Goal: Find specific page/section: Find specific page/section

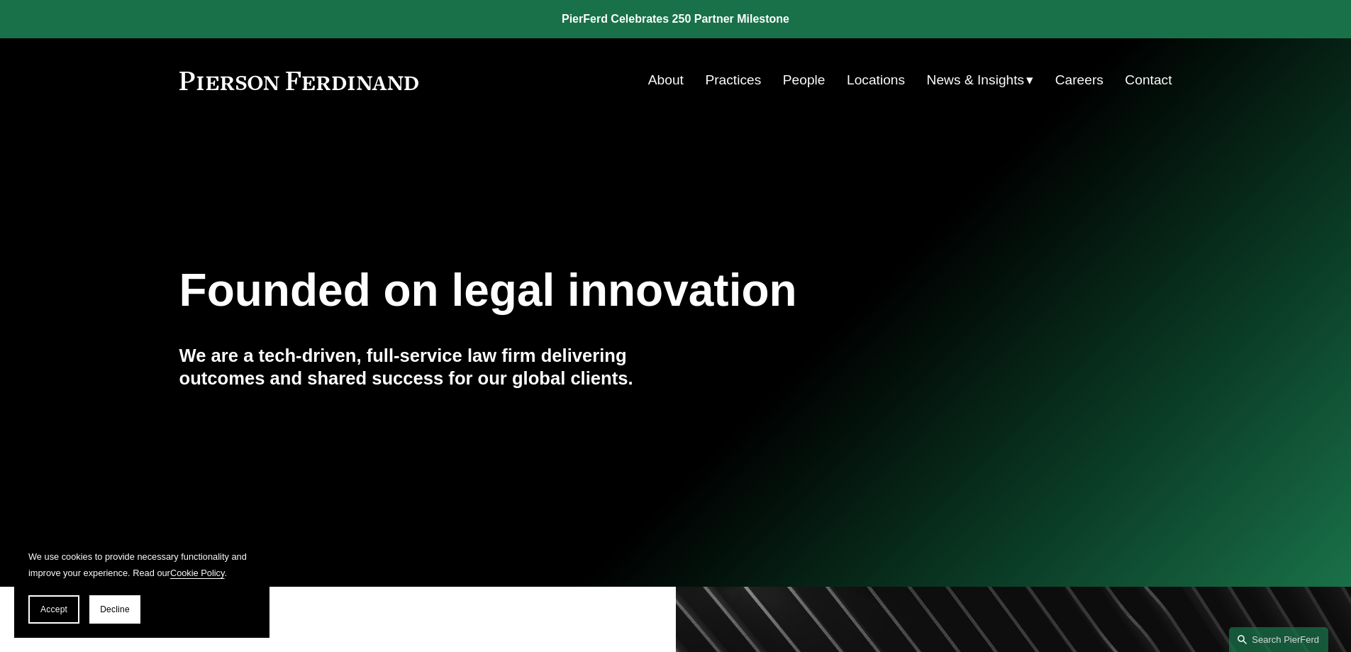
click at [732, 74] on link "Practices" at bounding box center [733, 80] width 56 height 27
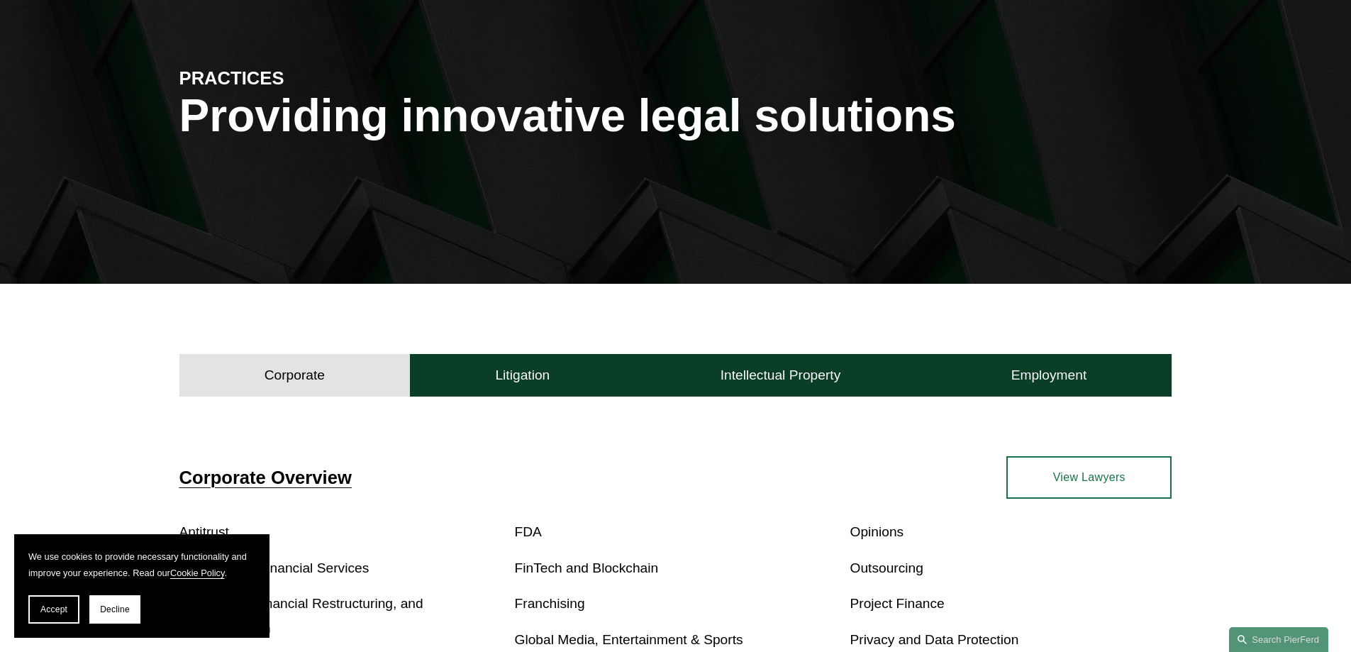
scroll to position [142, 0]
click at [67, 603] on button "Accept" at bounding box center [53, 609] width 51 height 28
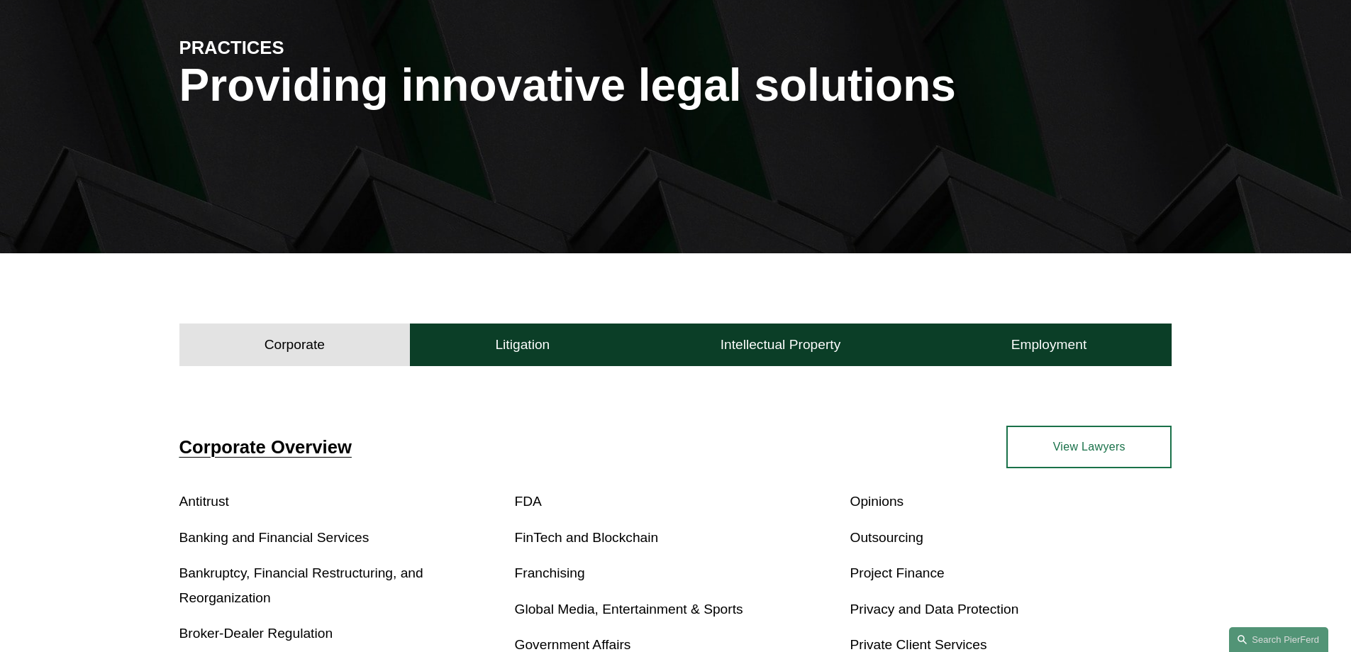
scroll to position [0, 0]
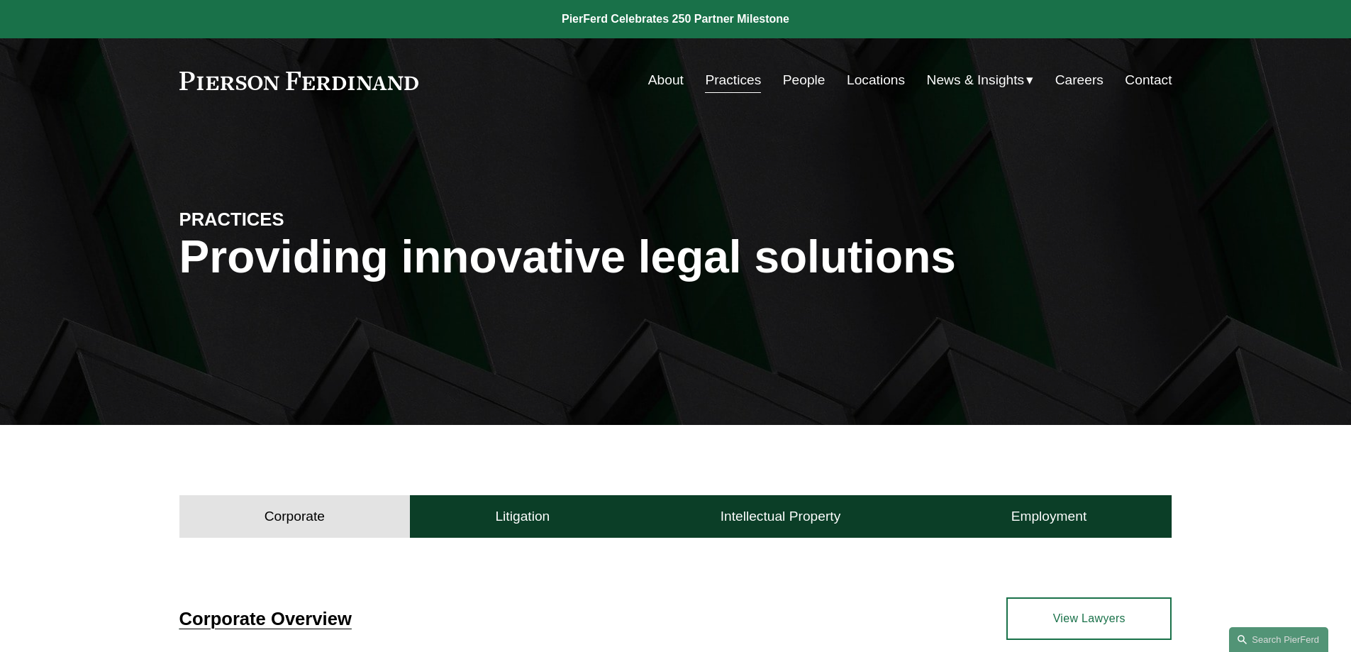
click at [882, 81] on link "Locations" at bounding box center [876, 80] width 58 height 27
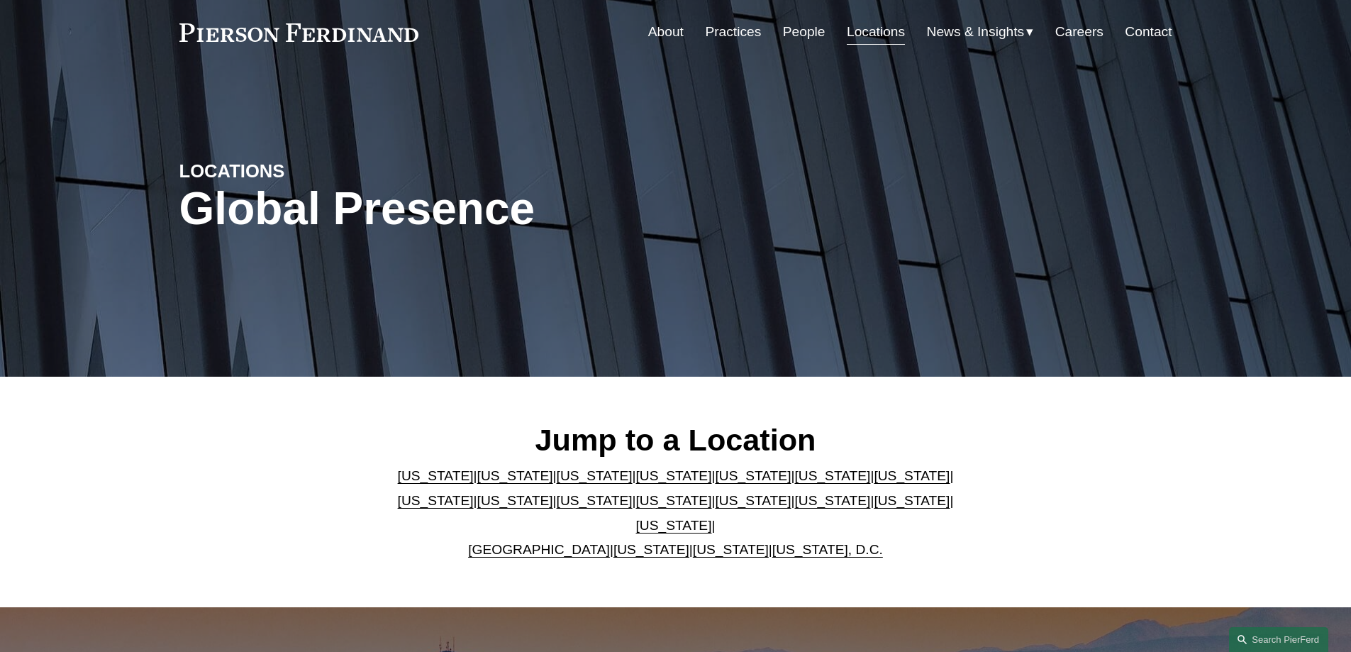
scroll to position [71, 0]
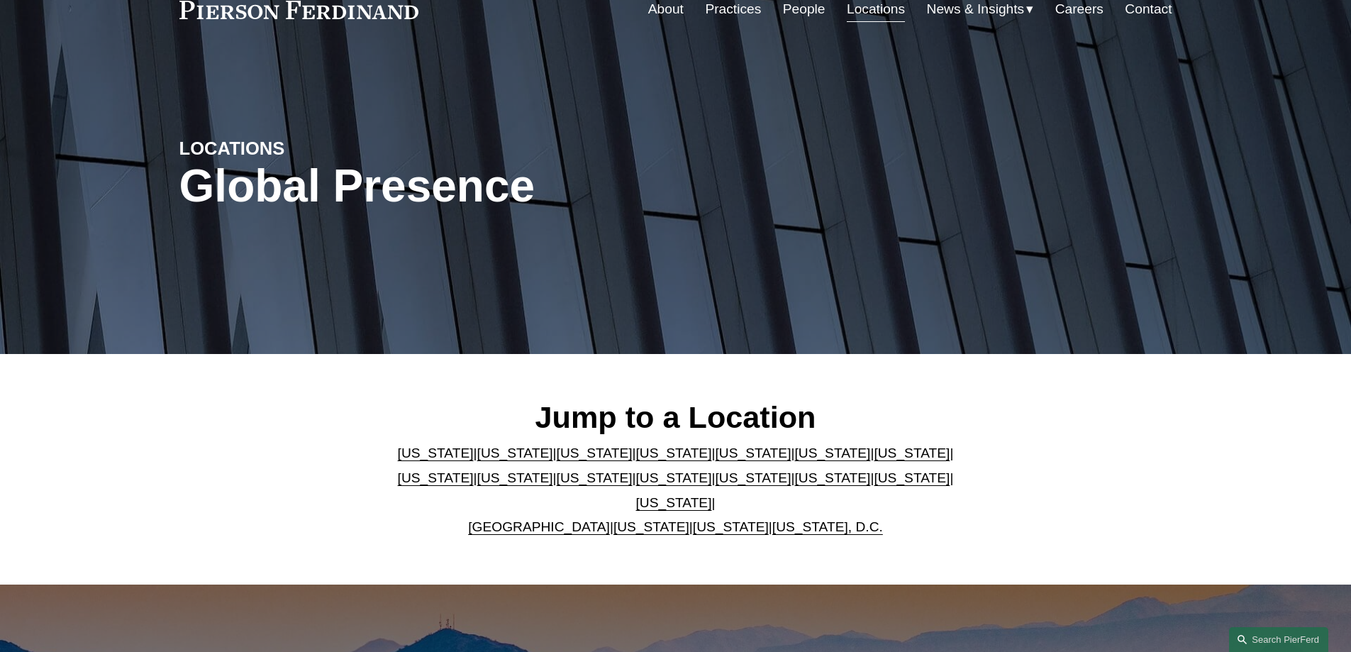
click at [794, 457] on link "Georgia" at bounding box center [832, 452] width 76 height 15
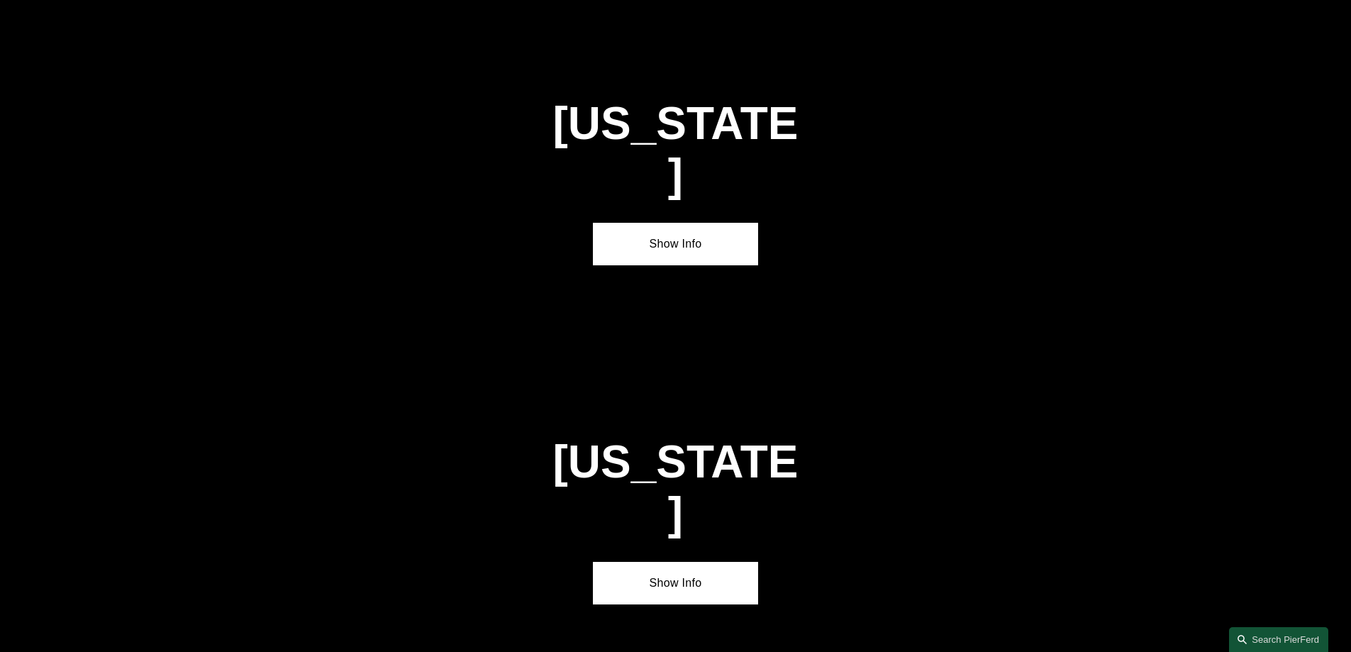
scroll to position [2137, 0]
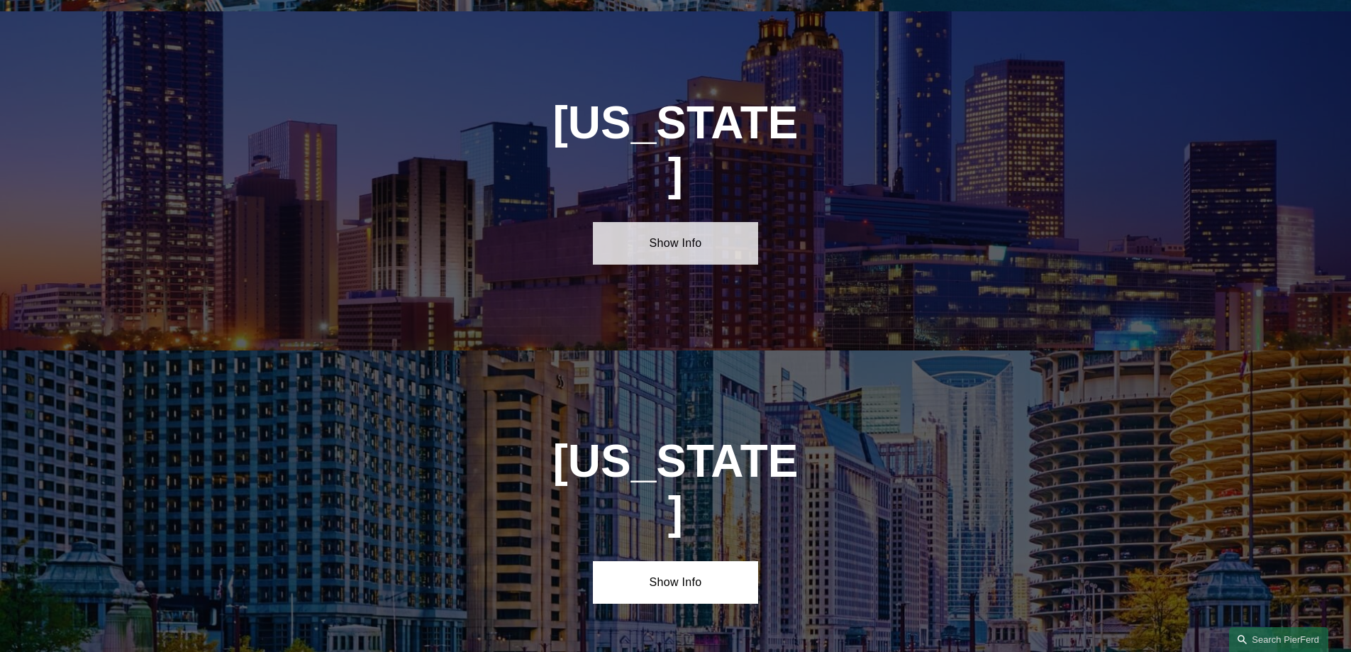
click at [683, 222] on link "Show Info" at bounding box center [675, 243] width 165 height 43
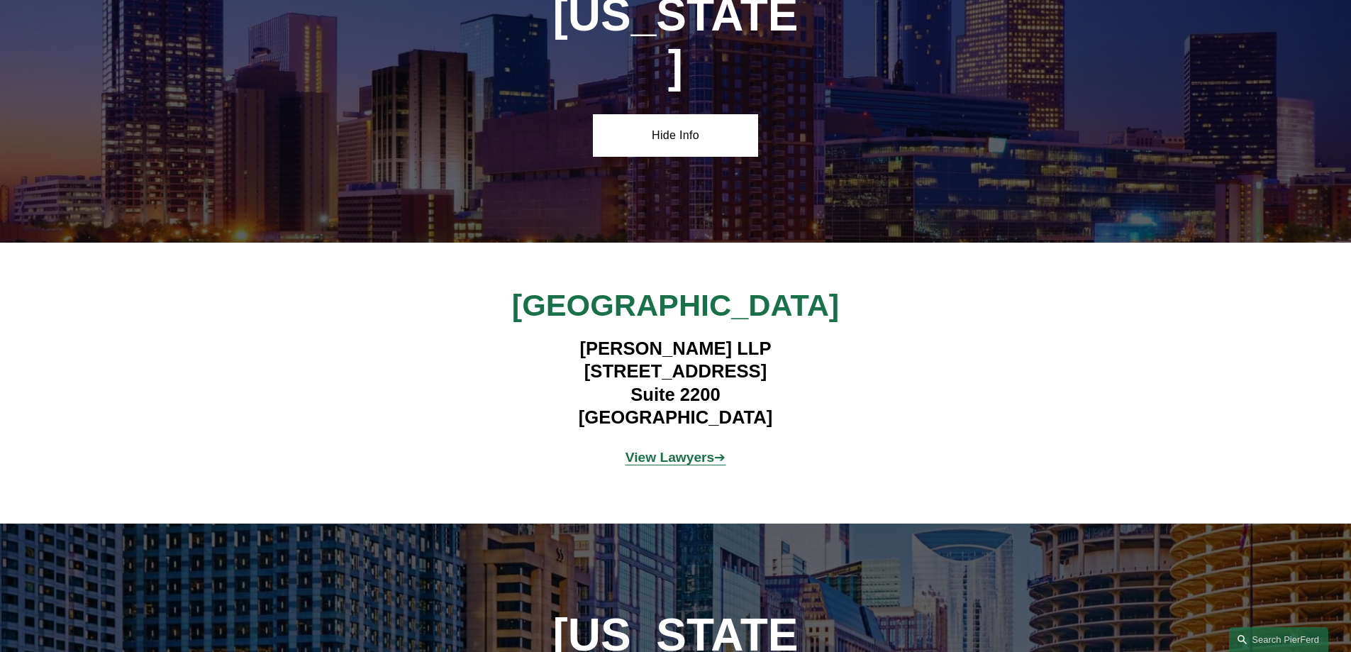
scroll to position [2279, 0]
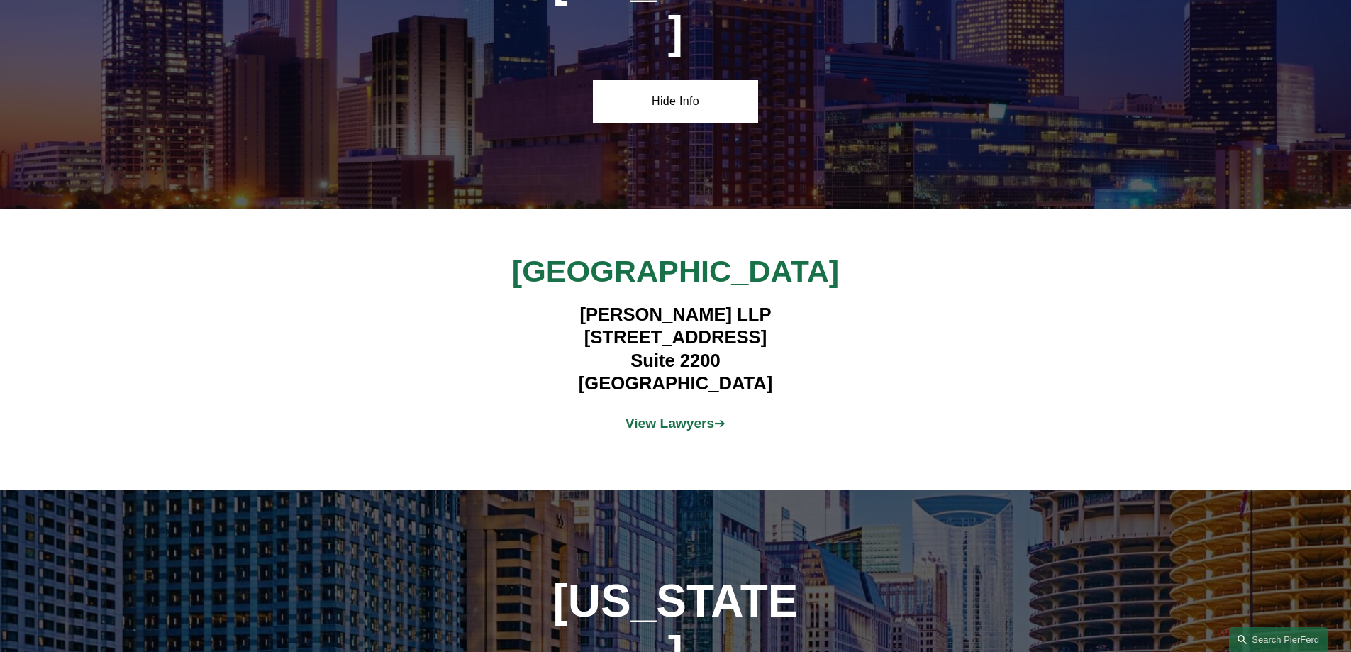
click at [689, 415] on strong "View Lawyers" at bounding box center [669, 422] width 89 height 15
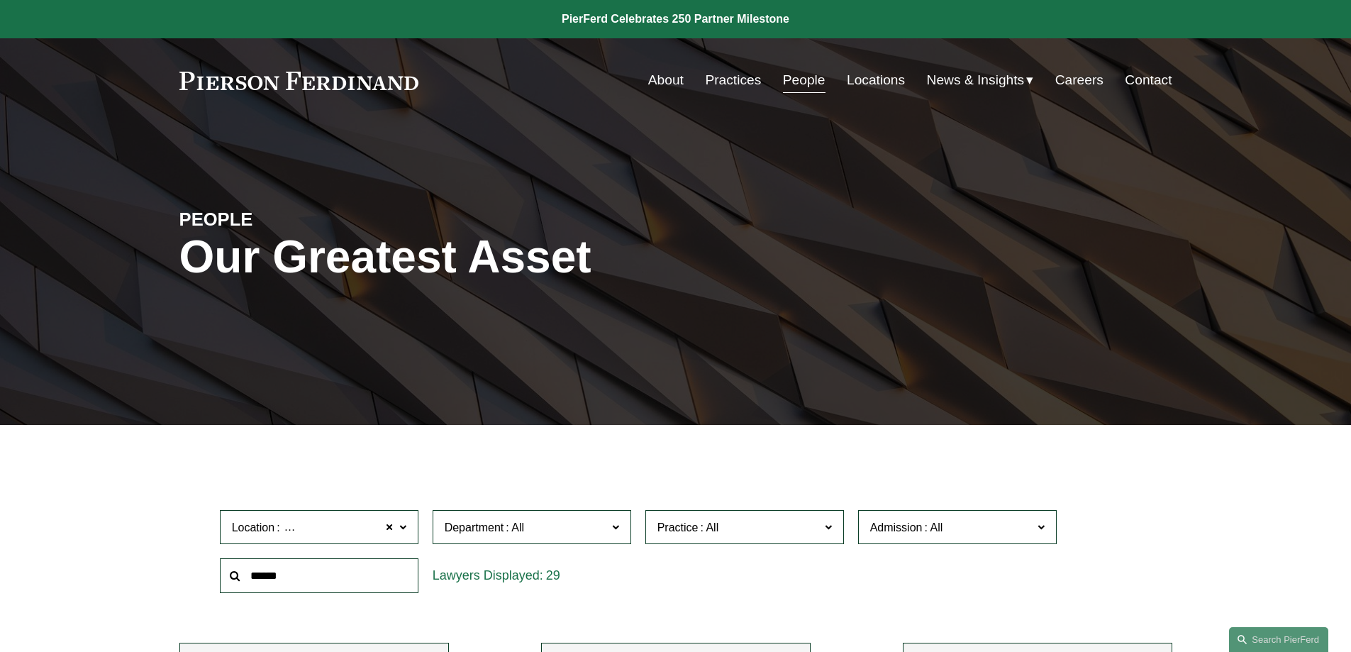
click at [744, 84] on link "Practices" at bounding box center [733, 80] width 56 height 27
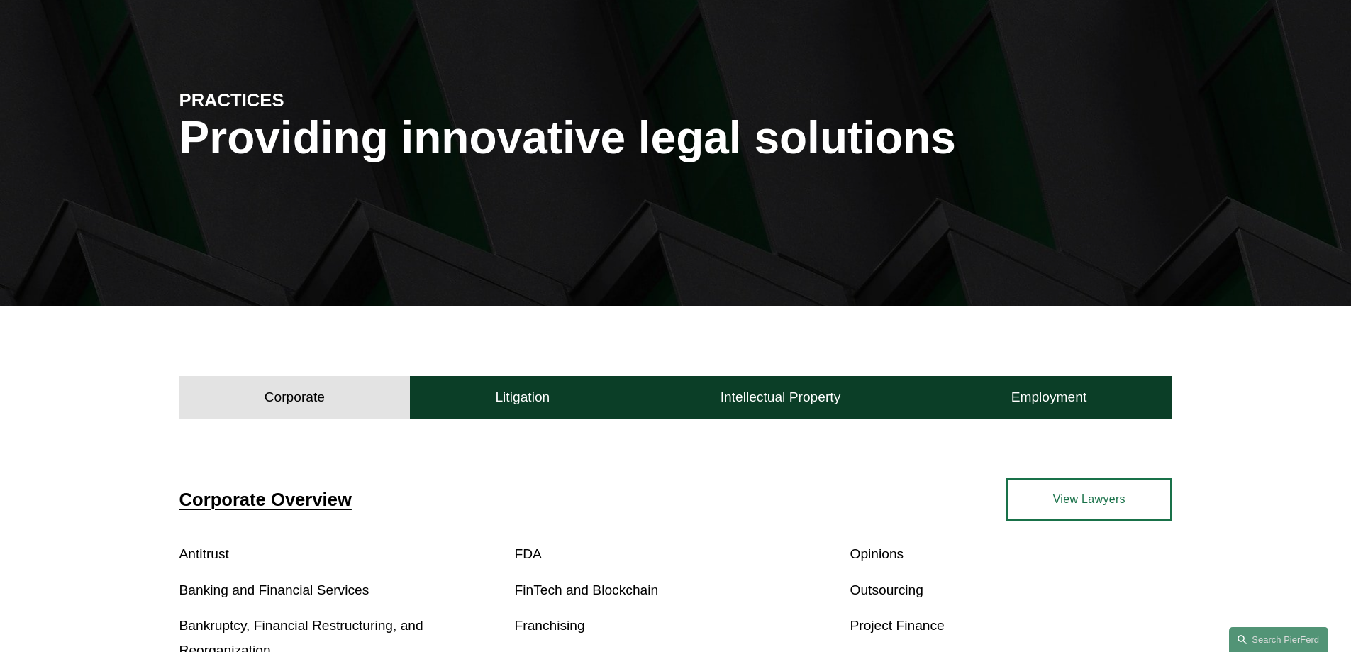
scroll to position [142, 0]
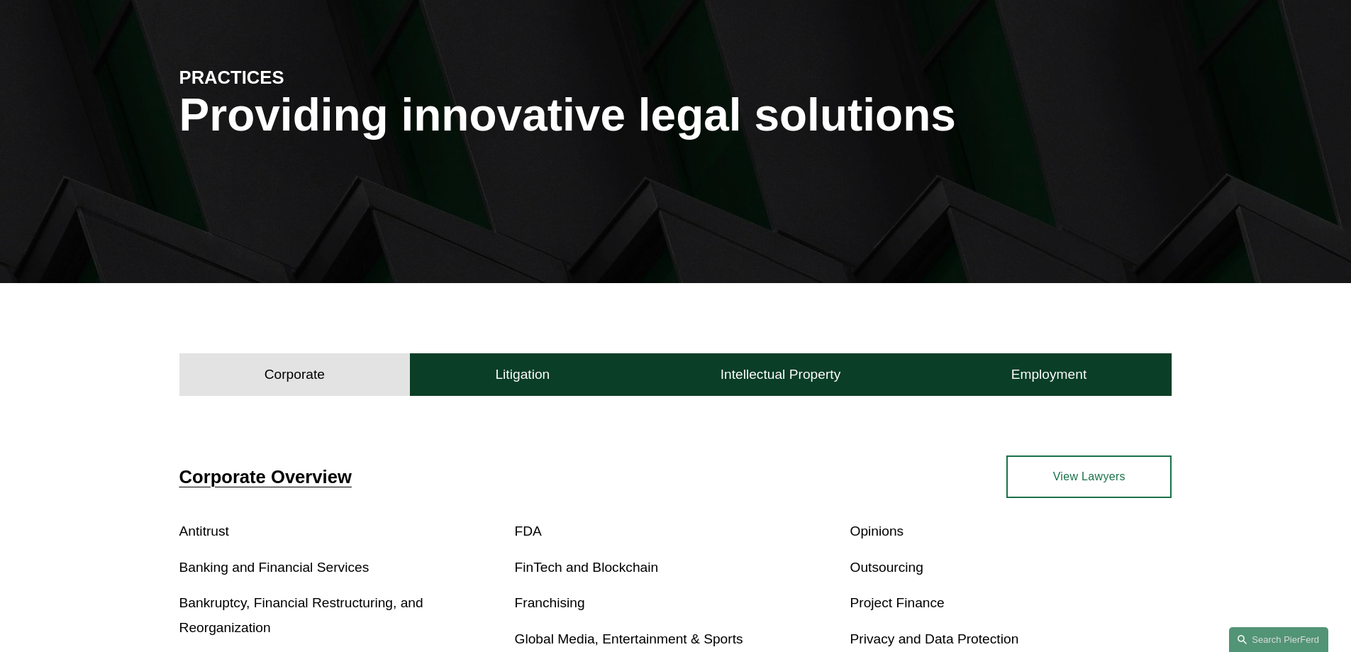
click at [1088, 481] on link "View Lawyers" at bounding box center [1088, 476] width 165 height 43
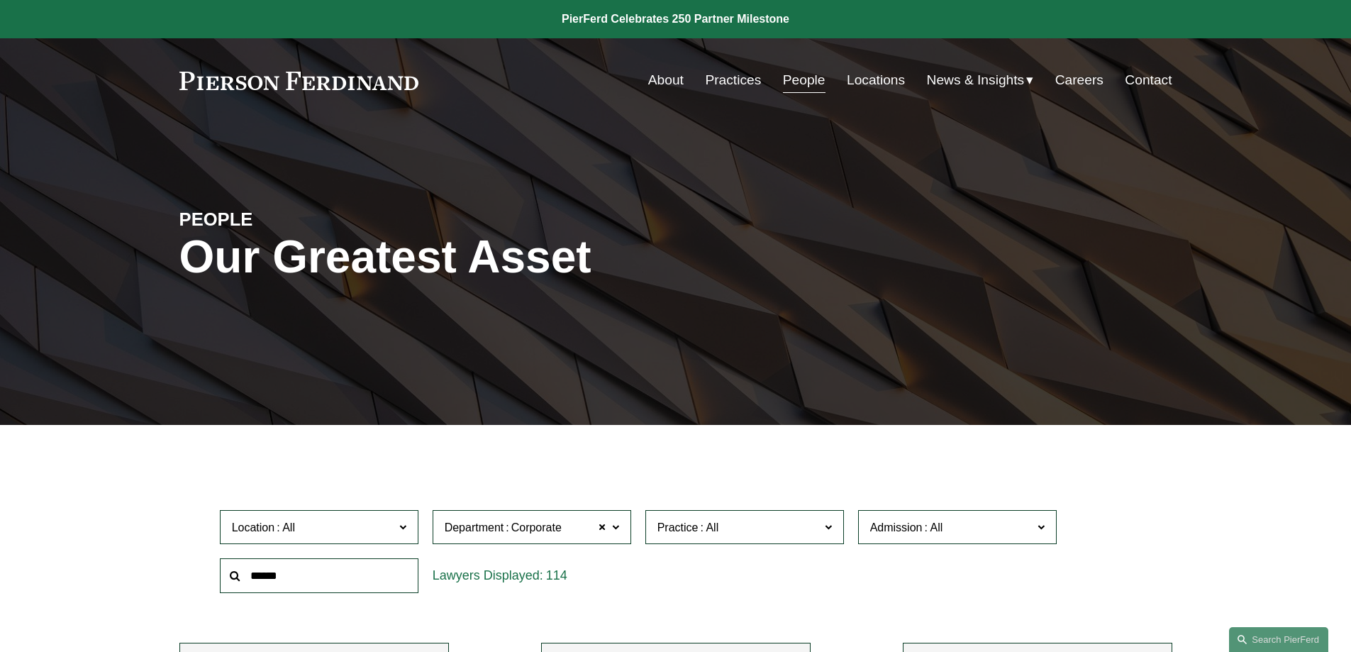
click at [795, 79] on link "People" at bounding box center [804, 80] width 43 height 27
click at [401, 586] on input "text" at bounding box center [319, 575] width 199 height 35
type input "*******"
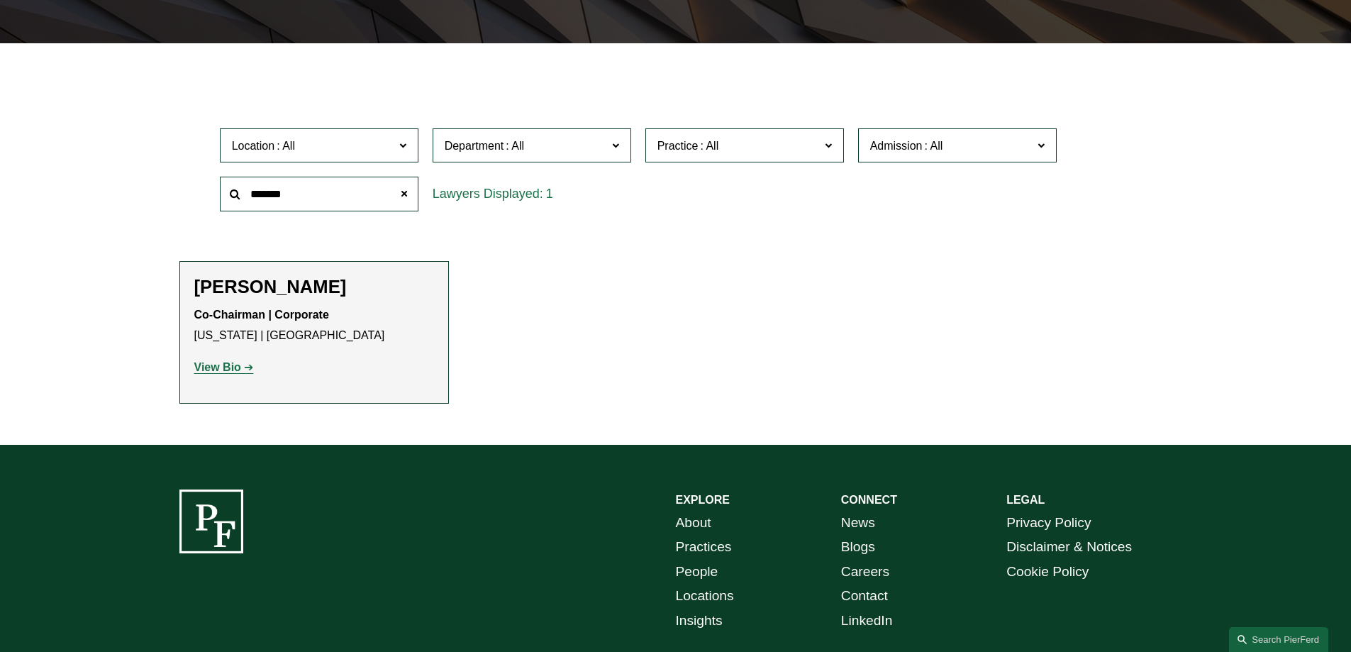
scroll to position [425, 0]
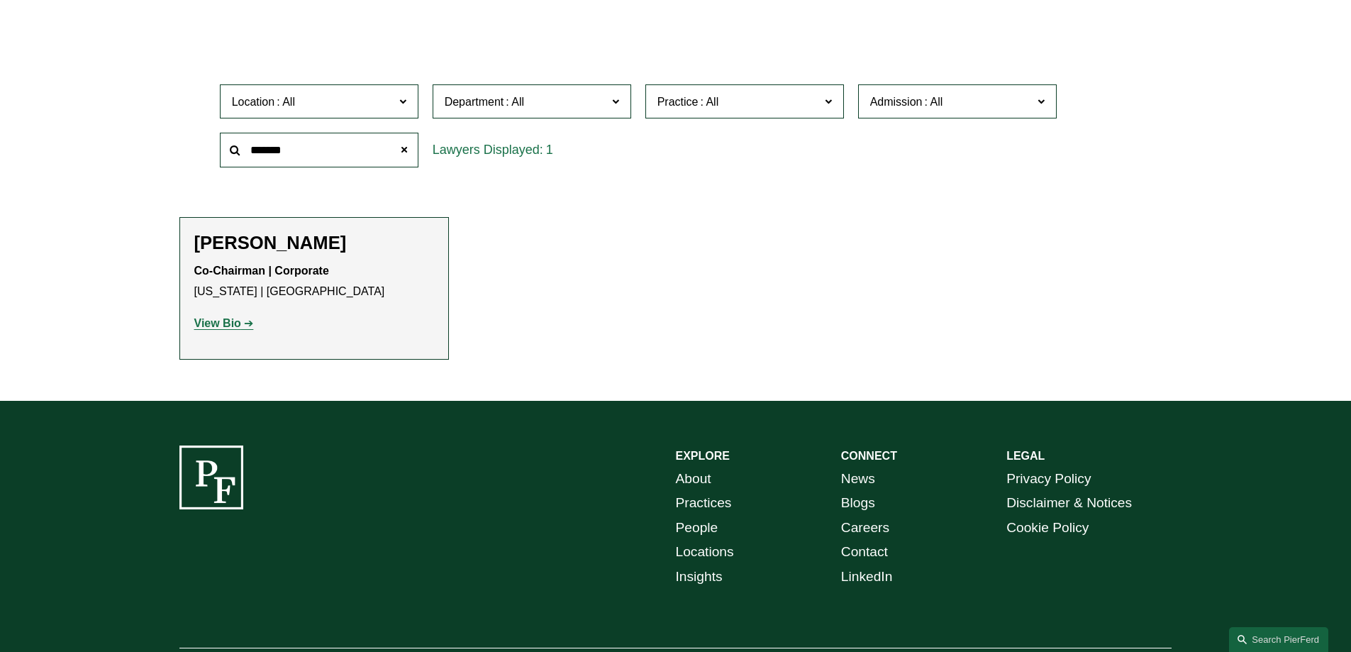
click at [232, 320] on strong "View Bio" at bounding box center [217, 323] width 47 height 12
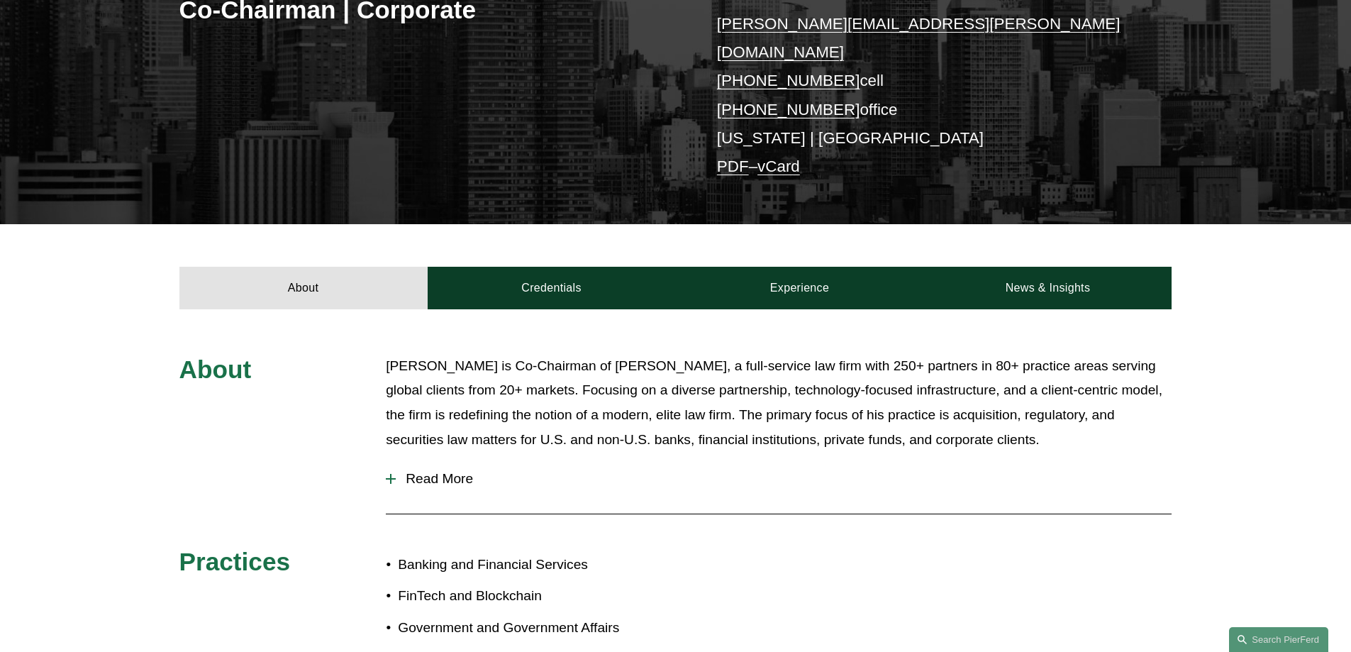
scroll to position [284, 0]
